Goal: Find contact information: Find contact information

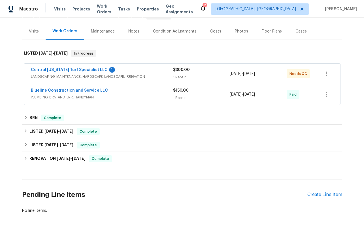
scroll to position [63, 0]
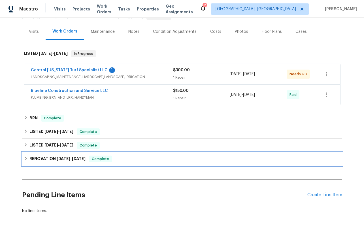
click at [25, 158] on icon at bounding box center [26, 159] width 4 height 4
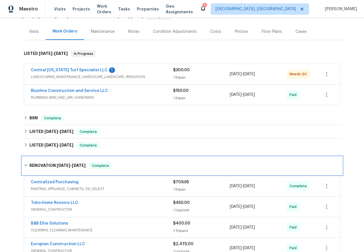
scroll to position [178, 0]
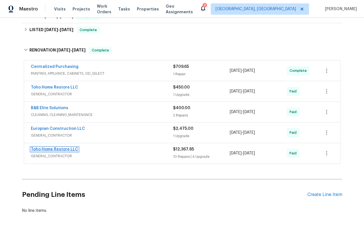
click at [51, 149] on link "Toho Home Restore LLC" at bounding box center [54, 150] width 47 height 4
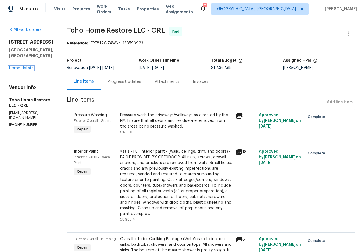
click at [22, 70] on link "Home details" at bounding box center [21, 68] width 25 height 4
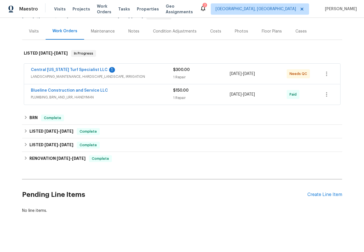
scroll to position [61, 0]
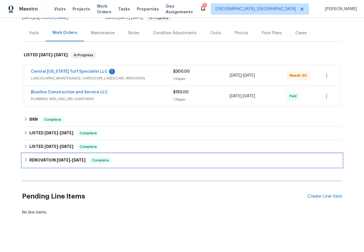
click at [24, 159] on icon at bounding box center [26, 160] width 4 height 4
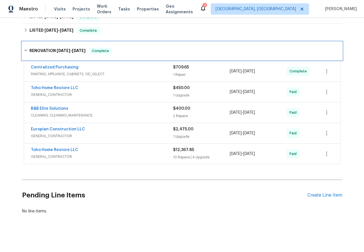
scroll to position [177, 0]
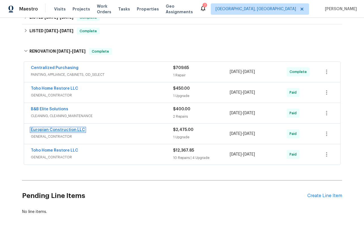
click at [44, 129] on link "Europian Construction LLC" at bounding box center [58, 130] width 54 height 4
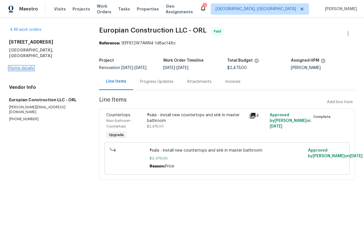
click at [16, 66] on link "Home details" at bounding box center [21, 68] width 25 height 4
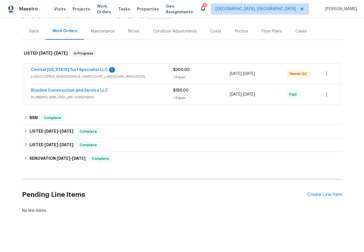
scroll to position [63, 0]
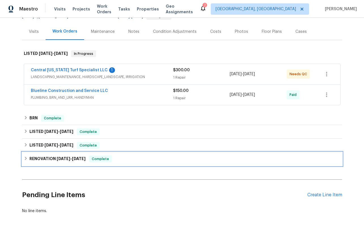
click at [25, 160] on icon at bounding box center [26, 159] width 4 height 4
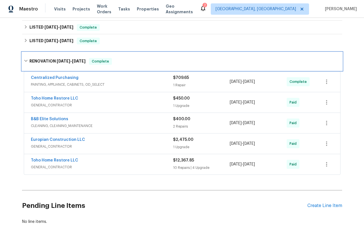
scroll to position [166, 0]
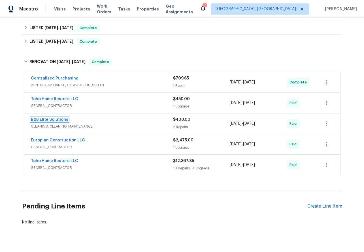
click at [40, 119] on link "B&B Elite Solutions" at bounding box center [49, 120] width 37 height 4
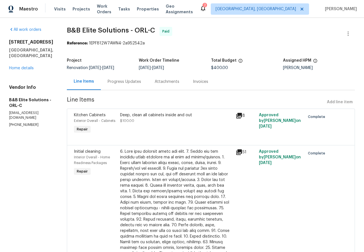
scroll to position [0, 0]
click at [22, 70] on link "Home details" at bounding box center [21, 68] width 25 height 4
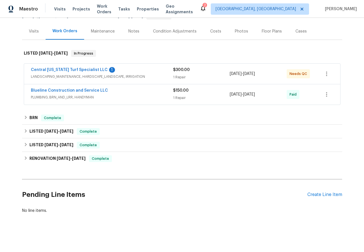
scroll to position [63, 0]
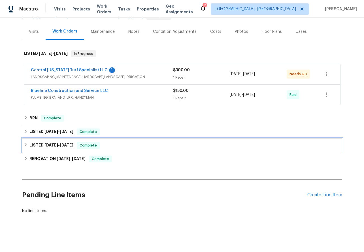
click at [25, 143] on icon at bounding box center [26, 145] width 4 height 4
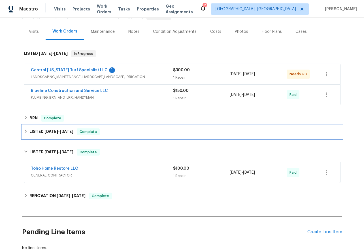
click at [27, 134] on div "LISTED 7/1/25 - 7/3/25 Complete" at bounding box center [182, 132] width 317 height 7
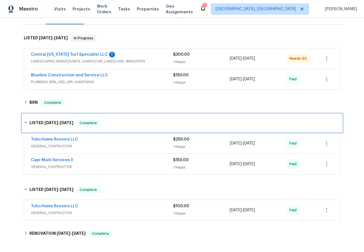
scroll to position [141, 0]
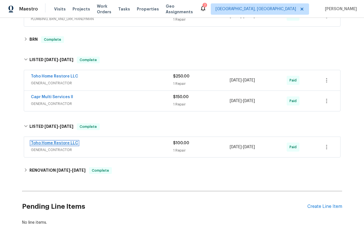
click at [39, 142] on link "Toho Home Restore LLC" at bounding box center [54, 143] width 47 height 4
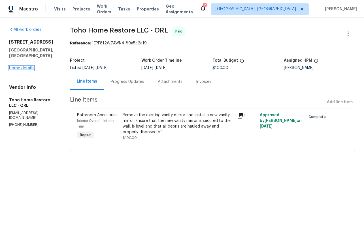
click at [19, 68] on link "Home details" at bounding box center [21, 68] width 25 height 4
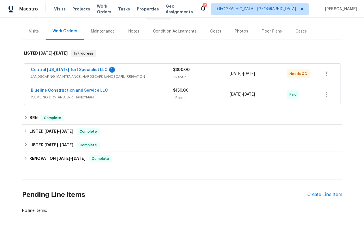
scroll to position [63, 0]
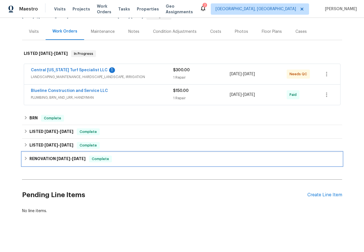
click at [25, 160] on icon at bounding box center [26, 159] width 4 height 4
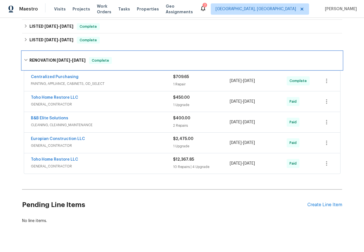
scroll to position [168, 0]
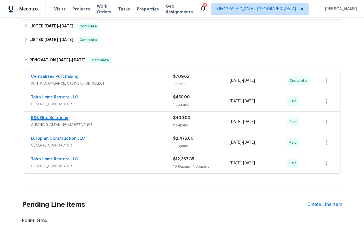
click at [46, 118] on link "B&B Elite Solutions" at bounding box center [49, 118] width 37 height 4
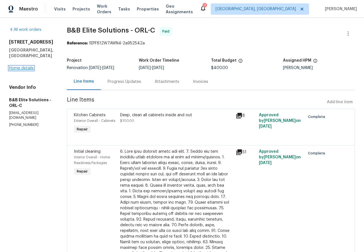
click at [14, 67] on link "Home details" at bounding box center [21, 68] width 25 height 4
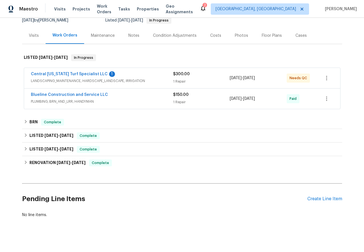
scroll to position [63, 0]
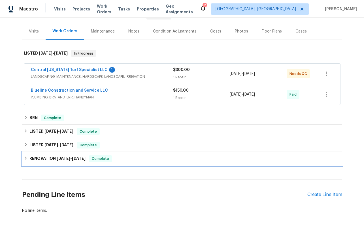
click at [25, 159] on icon at bounding box center [26, 158] width 2 height 3
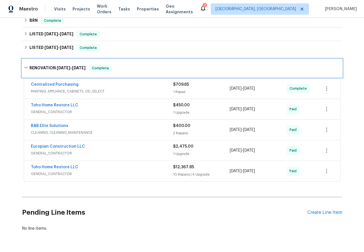
scroll to position [160, 0]
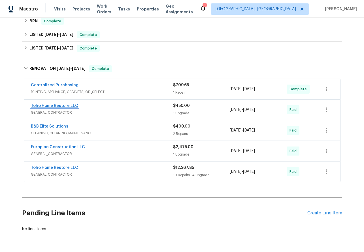
click at [42, 106] on link "Toho Home Restore LLC" at bounding box center [54, 106] width 47 height 4
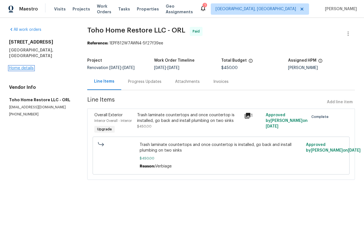
click at [14, 66] on link "Home details" at bounding box center [21, 68] width 25 height 4
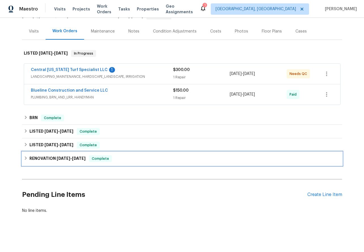
click at [25, 159] on icon at bounding box center [26, 158] width 4 height 4
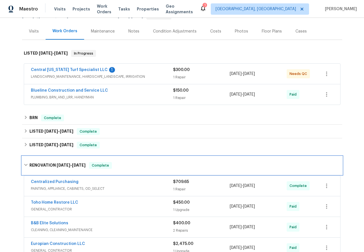
scroll to position [178, 0]
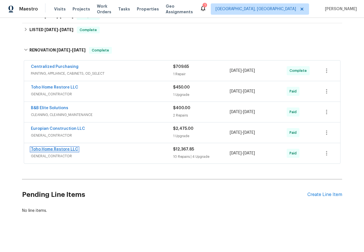
click at [45, 149] on link "Toho Home Restore LLC" at bounding box center [54, 150] width 47 height 4
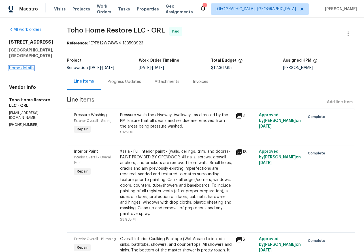
click at [21, 70] on link "Home details" at bounding box center [21, 68] width 25 height 4
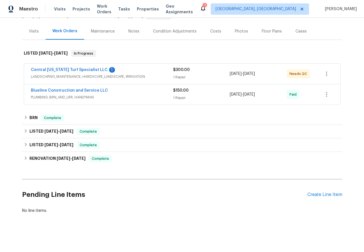
scroll to position [62, 0]
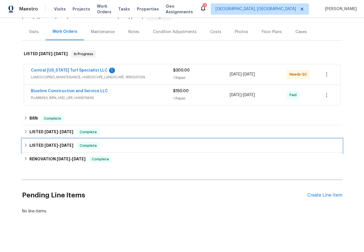
click at [26, 146] on icon at bounding box center [26, 145] width 4 height 4
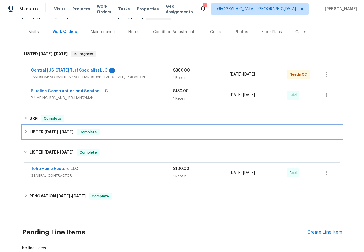
click at [25, 131] on icon at bounding box center [26, 132] width 4 height 4
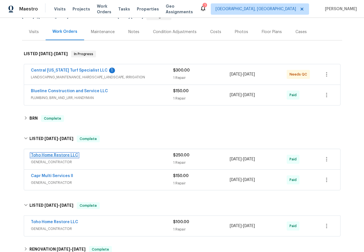
click at [46, 154] on link "Toho Home Restore LLC" at bounding box center [54, 155] width 47 height 4
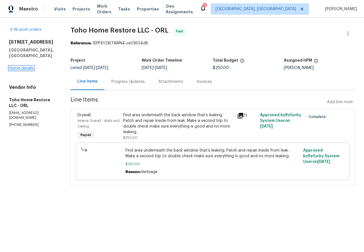
click at [23, 67] on link "Home details" at bounding box center [21, 68] width 25 height 4
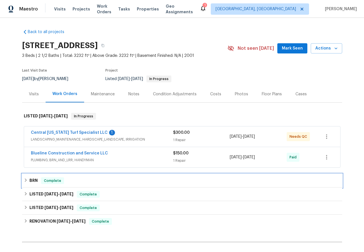
click at [26, 178] on icon at bounding box center [26, 180] width 4 height 4
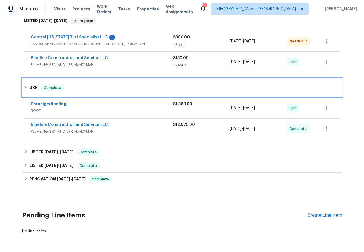
scroll to position [96, 0]
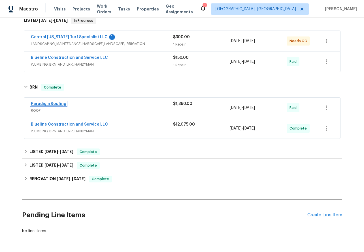
click at [45, 102] on link "Paradigm Roofing" at bounding box center [48, 104] width 35 height 4
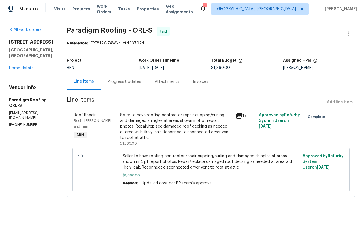
click at [240, 117] on icon at bounding box center [239, 116] width 6 height 6
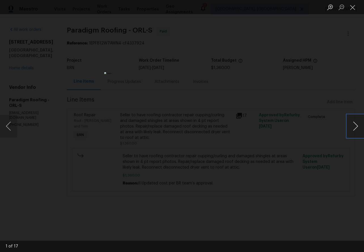
click at [355, 125] on button "Next image" at bounding box center [355, 126] width 17 height 23
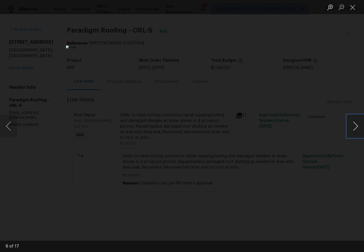
click at [355, 125] on button "Next image" at bounding box center [355, 126] width 17 height 23
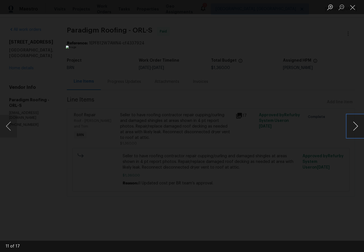
click at [355, 125] on button "Next image" at bounding box center [355, 126] width 17 height 23
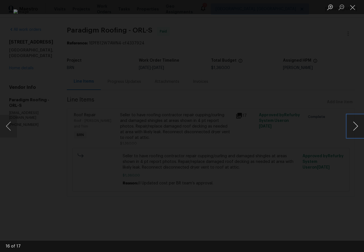
click at [355, 125] on button "Next image" at bounding box center [355, 126] width 17 height 23
click at [353, 9] on button "Close lightbox" at bounding box center [352, 7] width 11 height 10
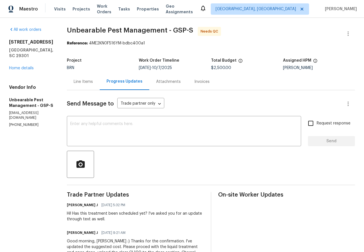
scroll to position [61, 0]
drag, startPoint x: 10, startPoint y: 41, endPoint x: 39, endPoint y: 43, distance: 29.2
click at [39, 43] on h2 "[STREET_ADDRESS]" at bounding box center [31, 42] width 44 height 6
copy h2 "909 Burkshire"
click at [21, 66] on link "Home details" at bounding box center [21, 68] width 25 height 4
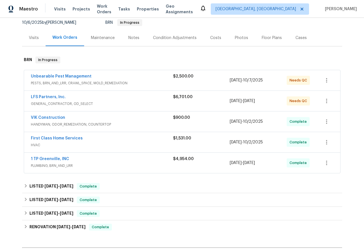
scroll to position [56, 0]
click at [49, 95] on link "LFS Partners, Inc." at bounding box center [48, 97] width 35 height 4
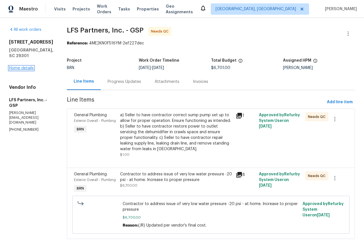
click at [19, 67] on link "Home details" at bounding box center [21, 68] width 25 height 4
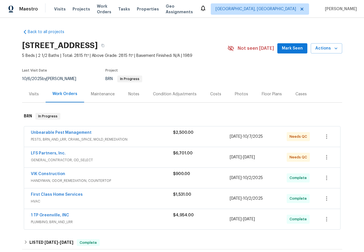
scroll to position [51, 0]
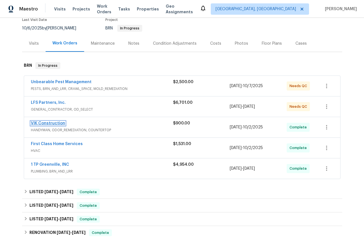
click at [50, 122] on link "VIK Construction" at bounding box center [48, 123] width 34 height 4
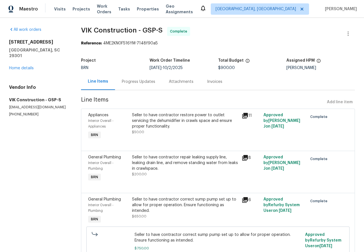
click at [215, 84] on div "Invoices" at bounding box center [214, 82] width 15 height 6
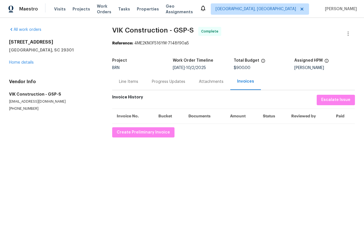
click at [192, 81] on div "Attachments" at bounding box center [211, 81] width 38 height 17
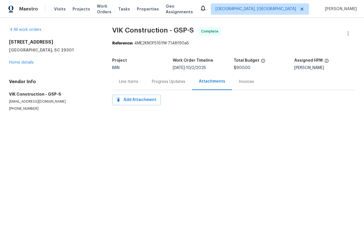
click at [170, 81] on div "Progress Updates" at bounding box center [168, 82] width 33 height 6
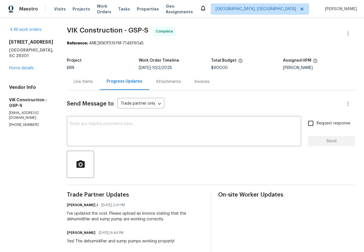
click at [128, 79] on div "Progress Updates" at bounding box center [124, 82] width 36 height 6
click at [21, 66] on link "Home details" at bounding box center [21, 68] width 25 height 4
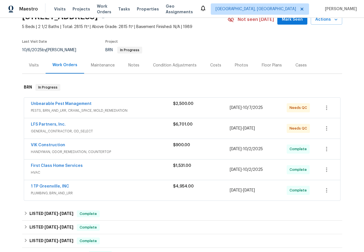
scroll to position [29, 0]
click at [51, 103] on link "Unbearable Pest Management" at bounding box center [61, 104] width 61 height 4
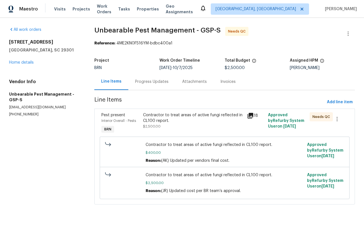
click at [146, 82] on div "Progress Updates" at bounding box center [151, 82] width 33 height 6
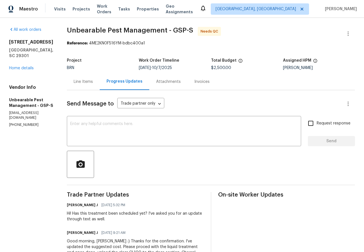
click at [196, 82] on div "Invoices" at bounding box center [201, 82] width 15 height 6
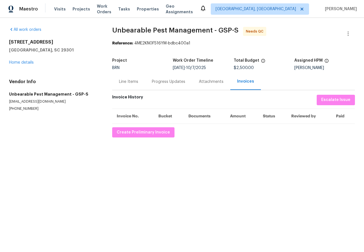
click at [208, 80] on div "Attachments" at bounding box center [211, 82] width 25 height 6
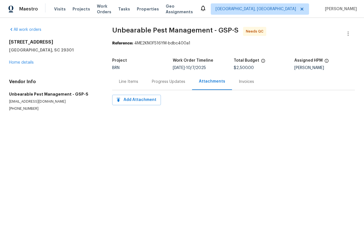
click at [122, 80] on div "Line Items" at bounding box center [128, 82] width 19 height 6
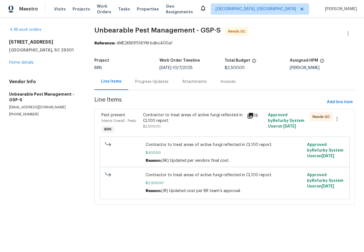
click at [228, 84] on div "Invoices" at bounding box center [227, 82] width 15 height 6
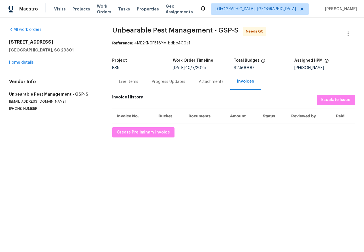
click at [138, 84] on div "Line Items" at bounding box center [128, 82] width 19 height 6
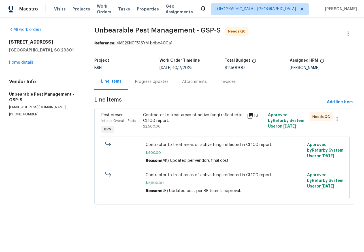
click at [253, 116] on div "18" at bounding box center [256, 115] width 18 height 7
click at [252, 116] on icon at bounding box center [250, 116] width 6 height 6
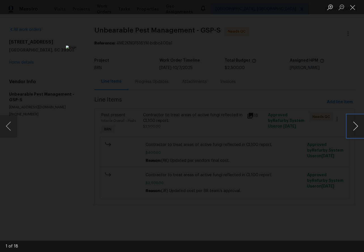
click at [358, 125] on button "Next image" at bounding box center [355, 126] width 17 height 23
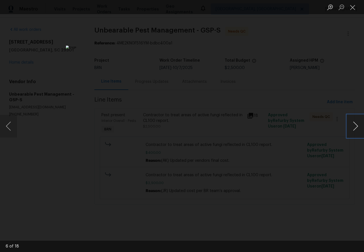
click at [358, 125] on button "Next image" at bounding box center [355, 126] width 17 height 23
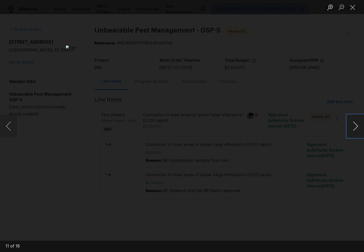
click at [358, 125] on button "Next image" at bounding box center [355, 126] width 17 height 23
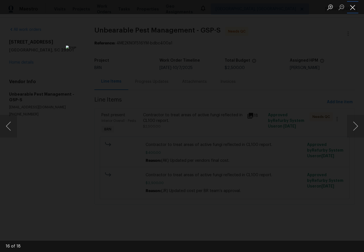
click at [352, 10] on button "Close lightbox" at bounding box center [352, 7] width 11 height 10
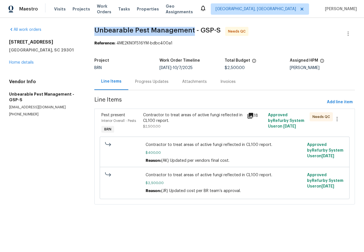
drag, startPoint x: 95, startPoint y: 30, endPoint x: 191, endPoint y: 32, distance: 96.0
click at [191, 32] on span "Unbearable Pest Management - GSP-S" at bounding box center [157, 30] width 126 height 7
copy span "Unbearable Pest Management"
click at [151, 83] on div "Progress Updates" at bounding box center [151, 82] width 33 height 6
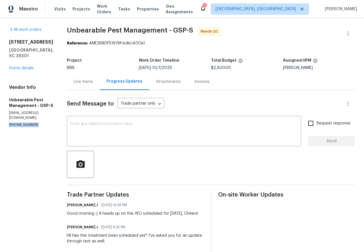
drag, startPoint x: 32, startPoint y: 114, endPoint x: 9, endPoint y: 114, distance: 22.9
click at [9, 123] on p "[PHONE_NUMBER]" at bounding box center [31, 125] width 44 height 5
copy p "[PHONE_NUMBER]"
